Goal: Navigation & Orientation: Find specific page/section

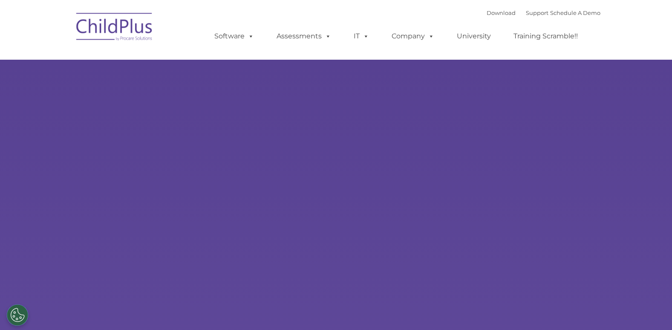
select select "MEDIUM"
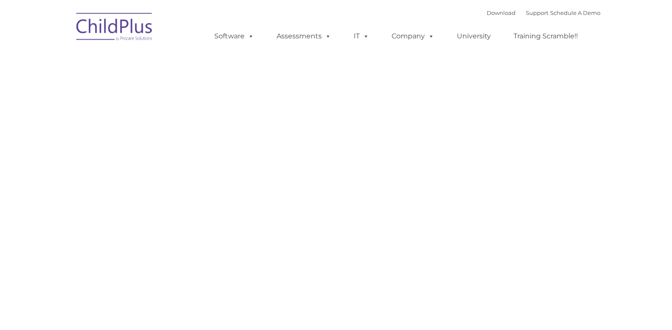
type input ""
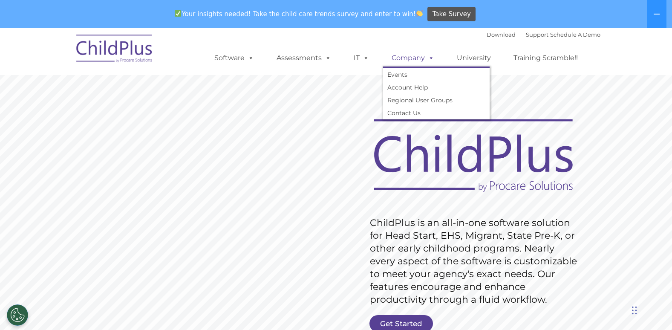
click at [429, 58] on span at bounding box center [429, 58] width 9 height 8
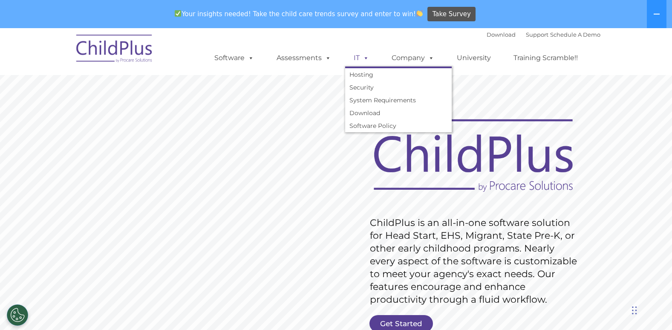
click at [366, 57] on span at bounding box center [364, 58] width 9 height 8
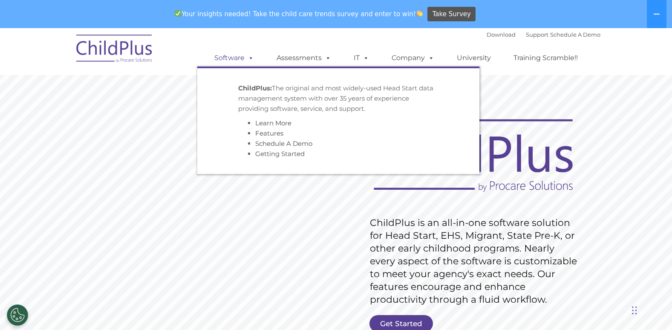
click at [237, 58] on link "Software" at bounding box center [234, 57] width 57 height 17
